Goal: Find specific page/section: Find specific page/section

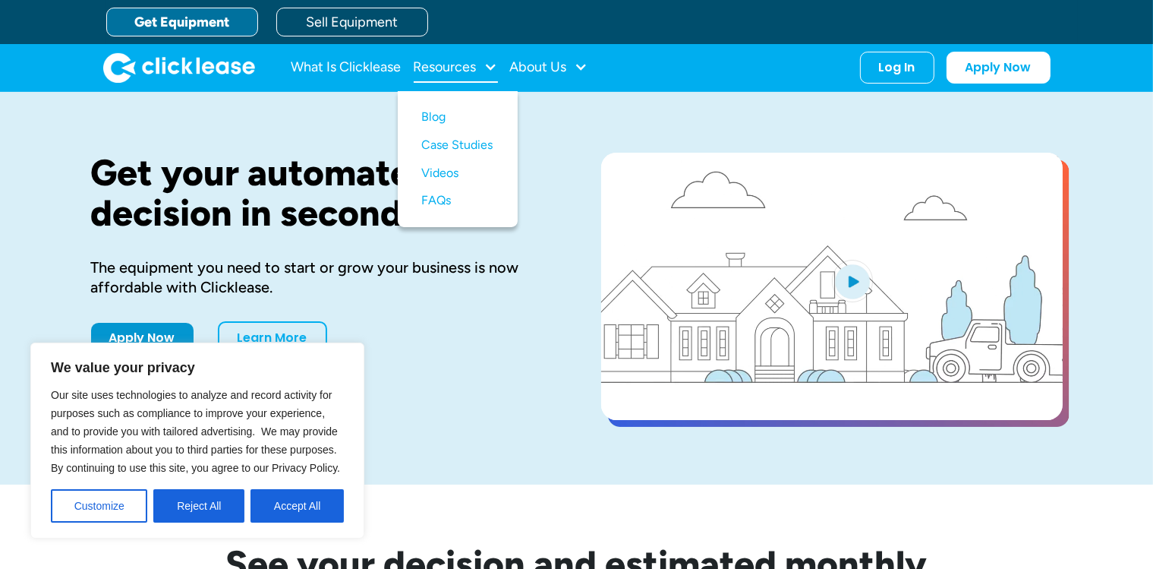
drag, startPoint x: 0, startPoint y: 0, endPoint x: 488, endPoint y: 65, distance: 492.5
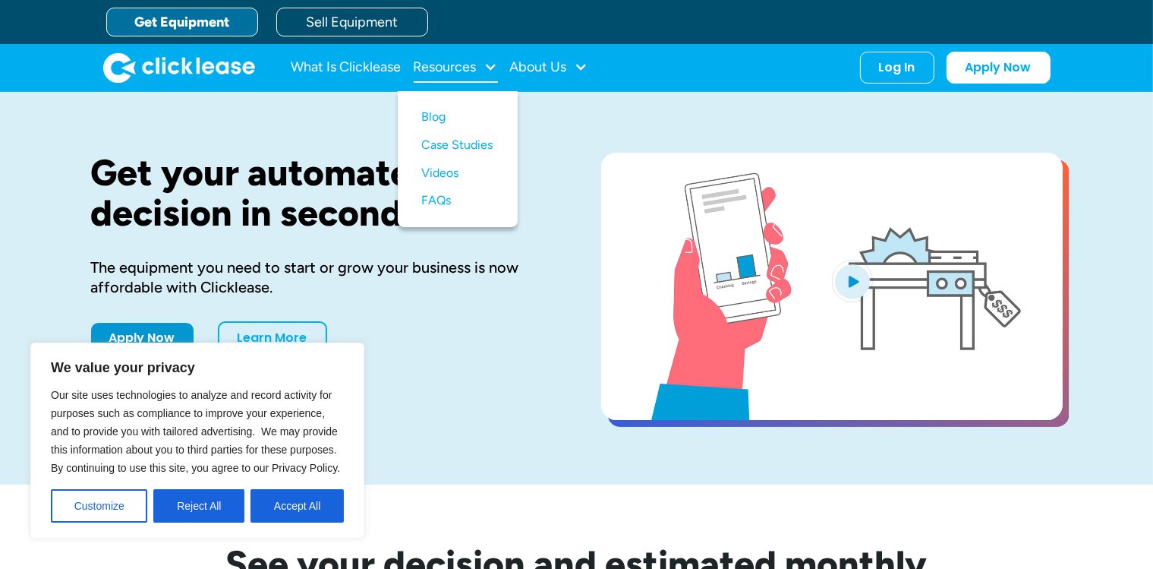
click at [488, 65] on div at bounding box center [491, 67] width 14 height 14
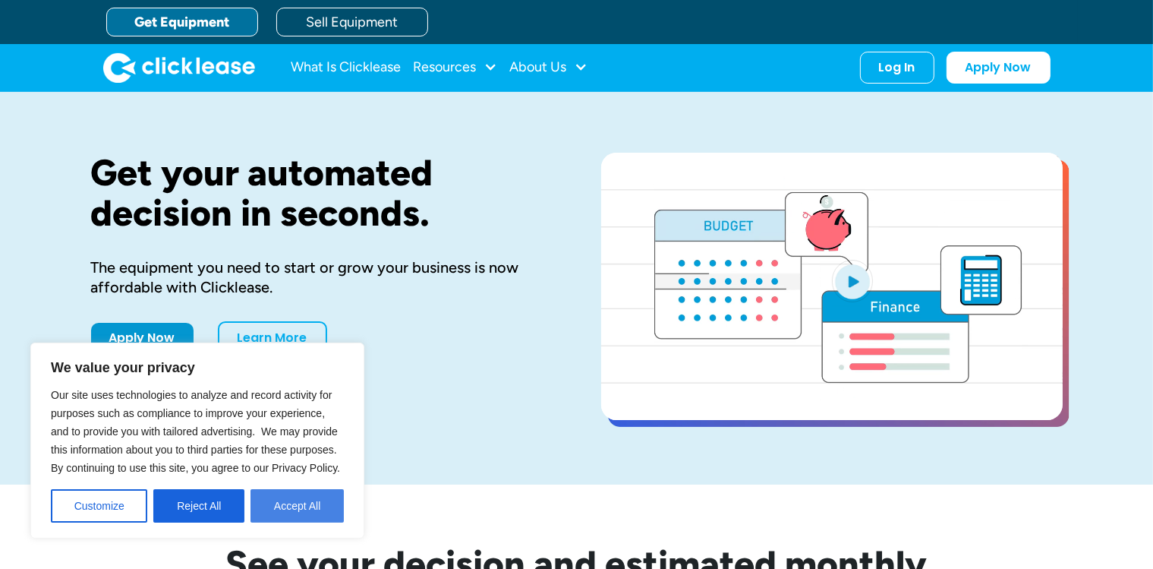
click at [282, 491] on button "Accept All" at bounding box center [297, 505] width 93 height 33
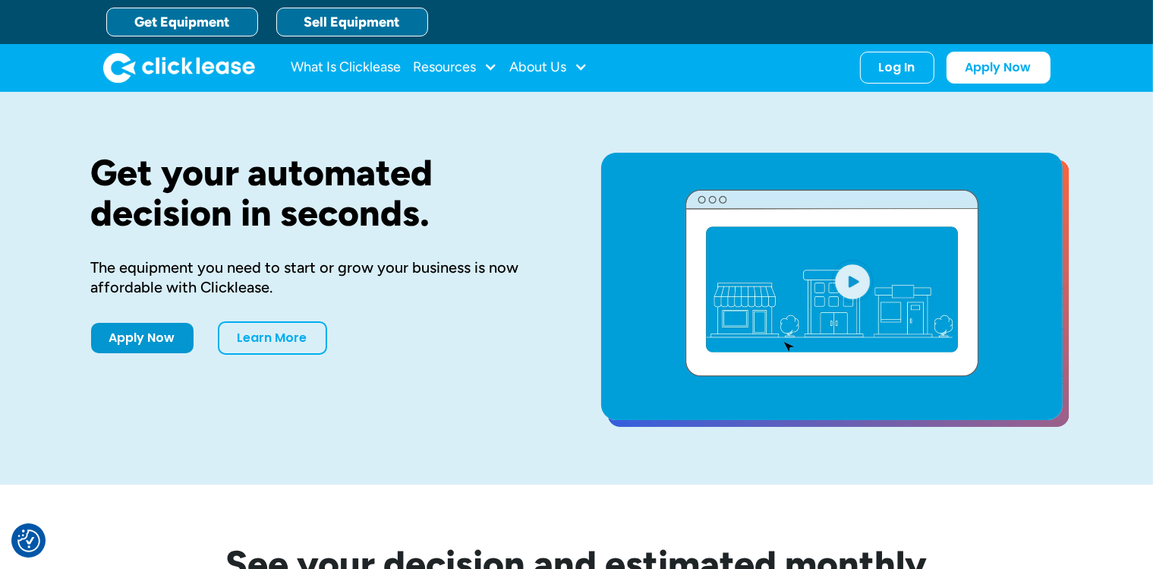
click at [401, 26] on link "Sell Equipment" at bounding box center [352, 22] width 152 height 29
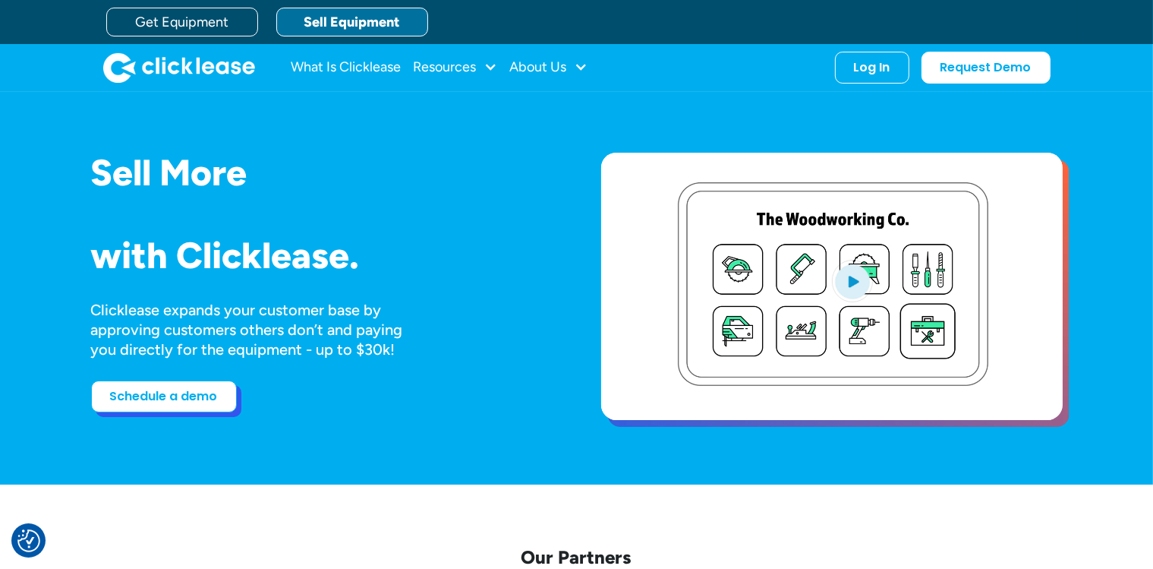
click at [169, 407] on link "Schedule a demo" at bounding box center [164, 396] width 146 height 32
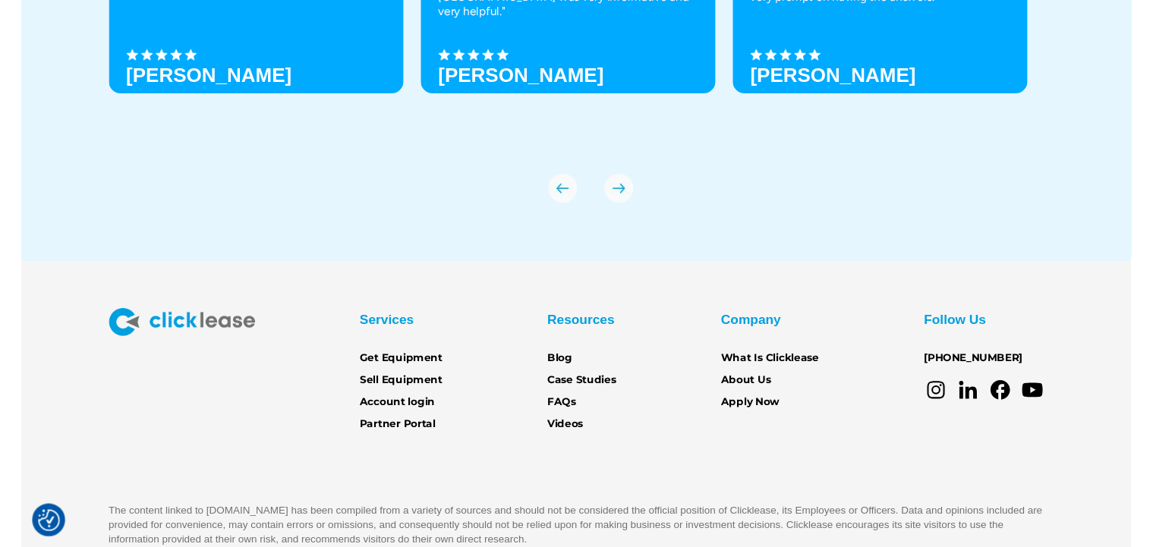
scroll to position [5399, 0]
